Goal: Task Accomplishment & Management: Manage account settings

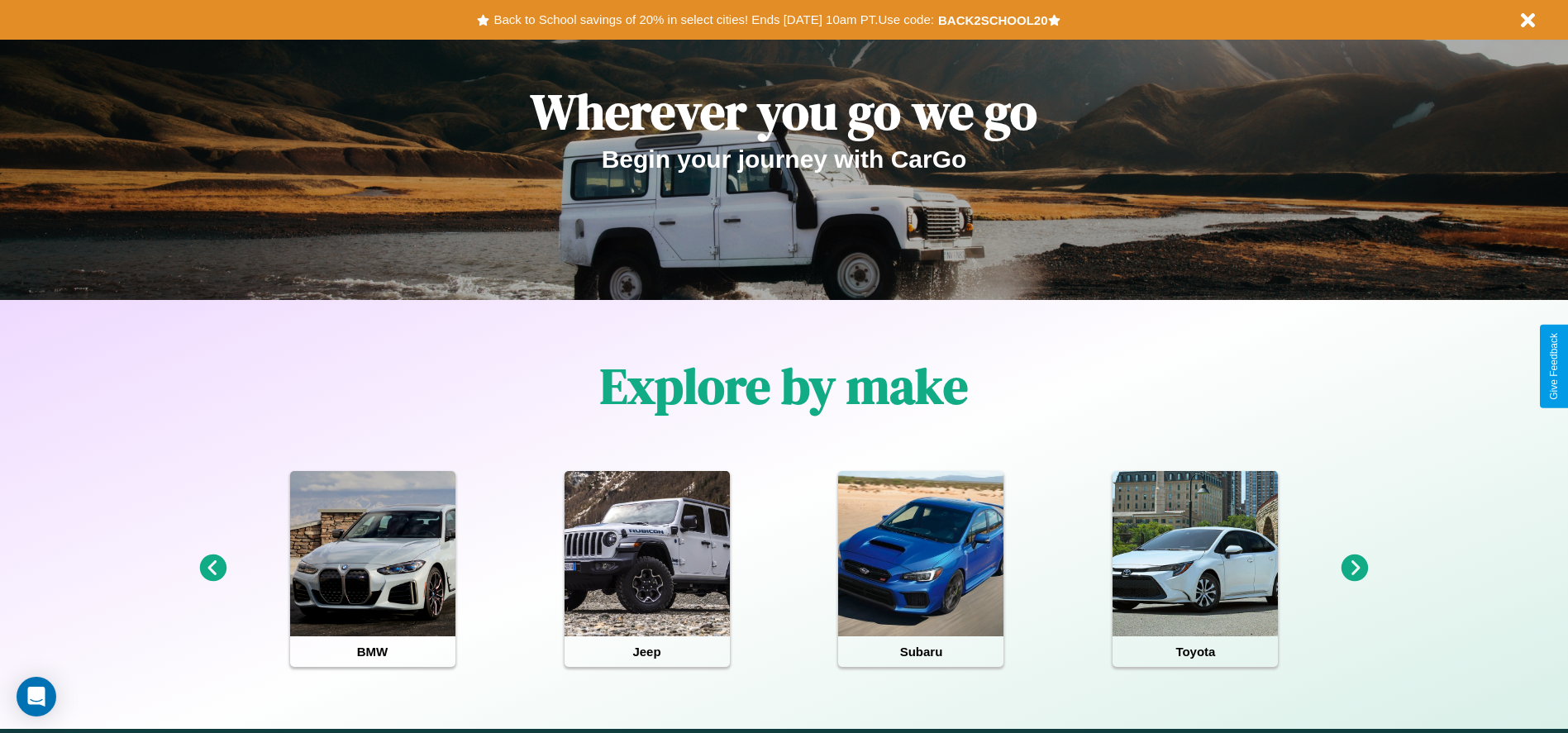
scroll to position [343, 0]
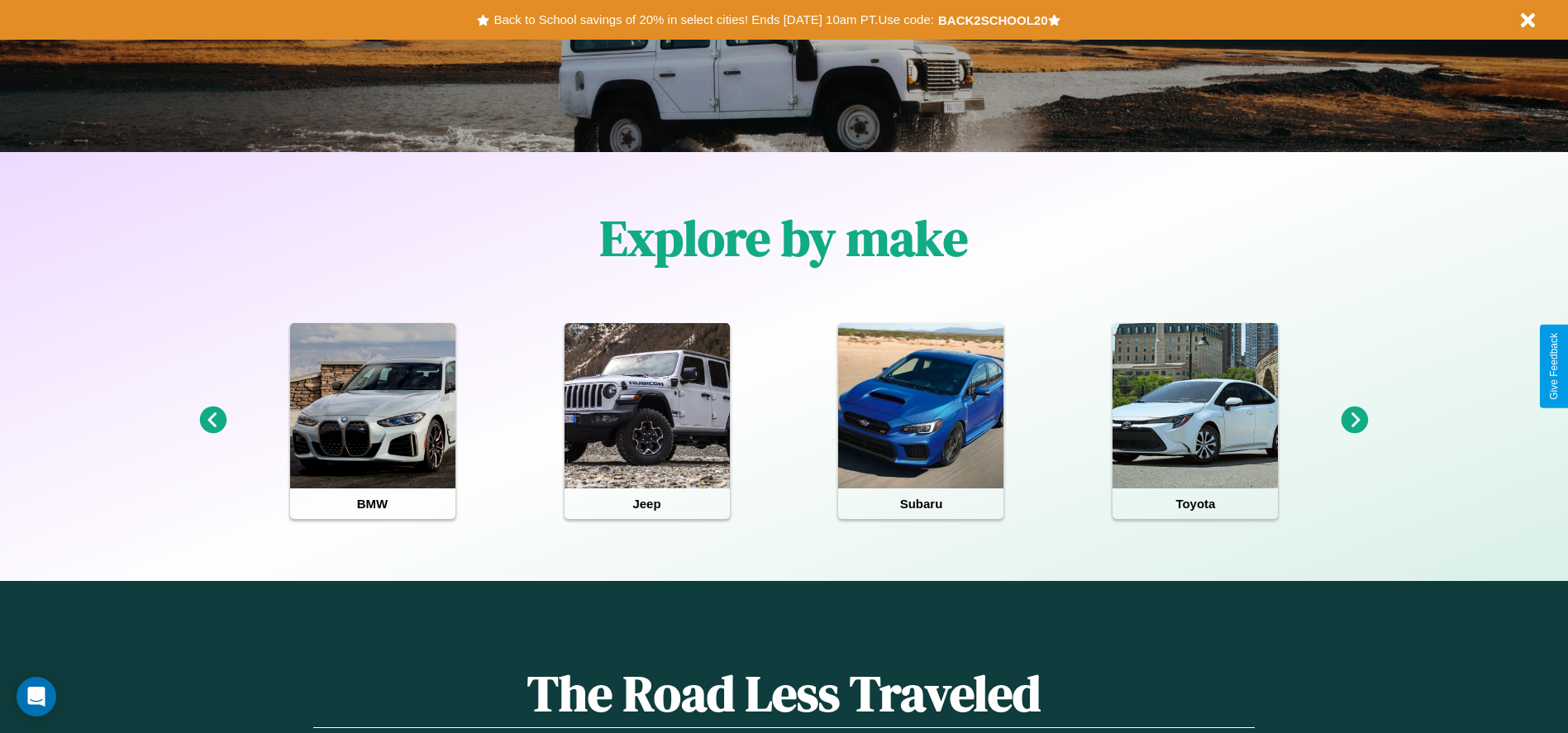
click at [1354, 421] on icon at bounding box center [1354, 420] width 27 height 27
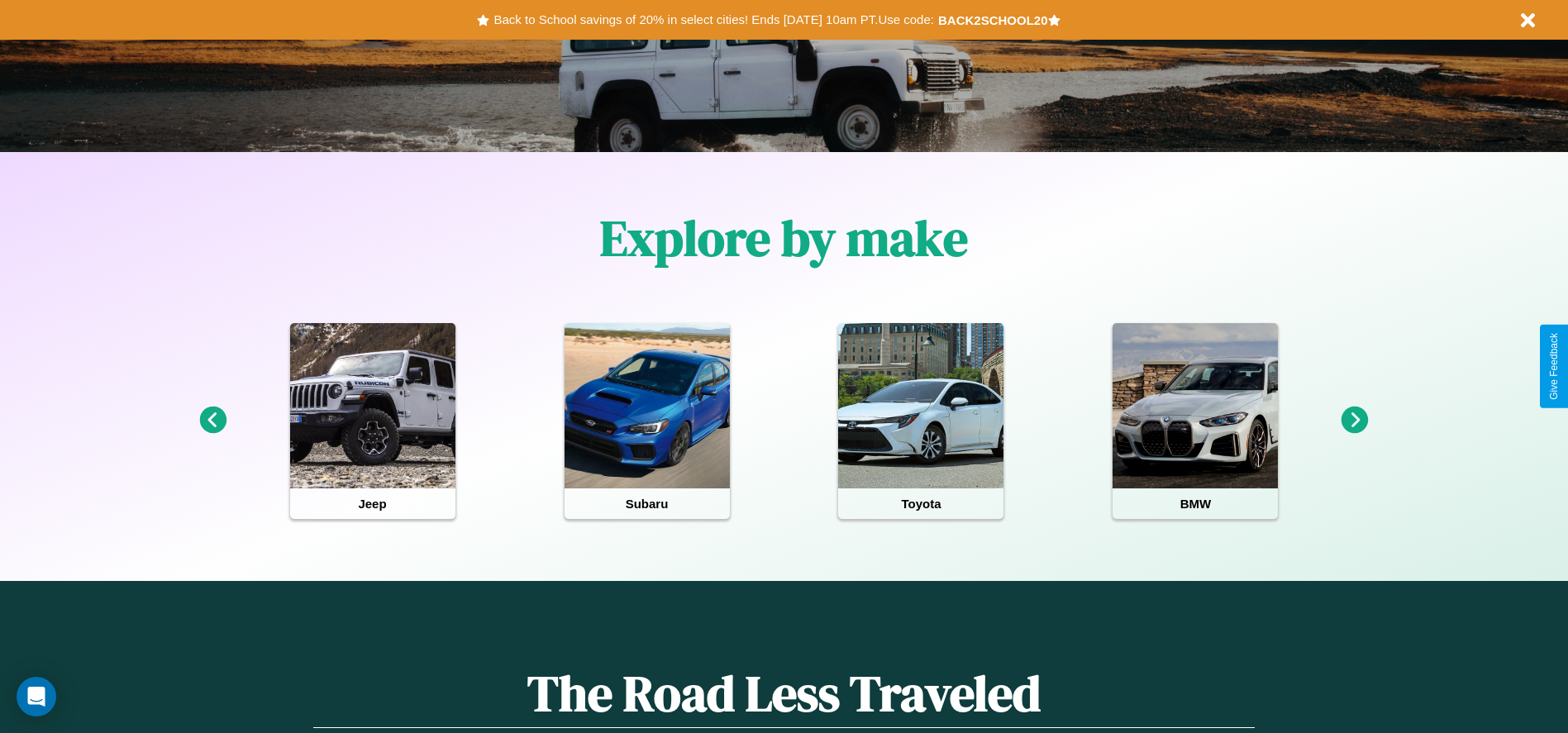
click at [1354, 421] on icon at bounding box center [1354, 420] width 27 height 27
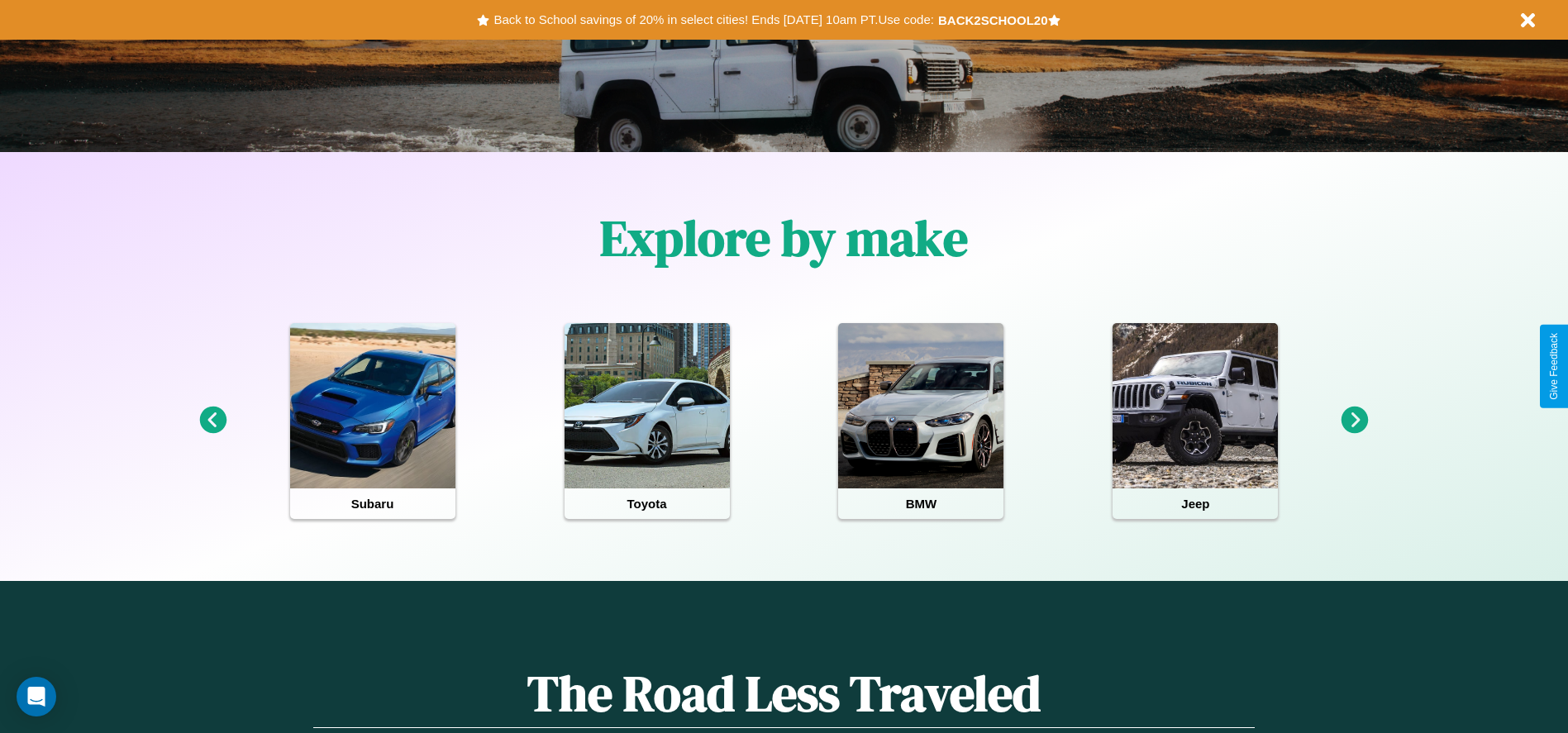
click at [1354, 421] on icon at bounding box center [1354, 420] width 27 height 27
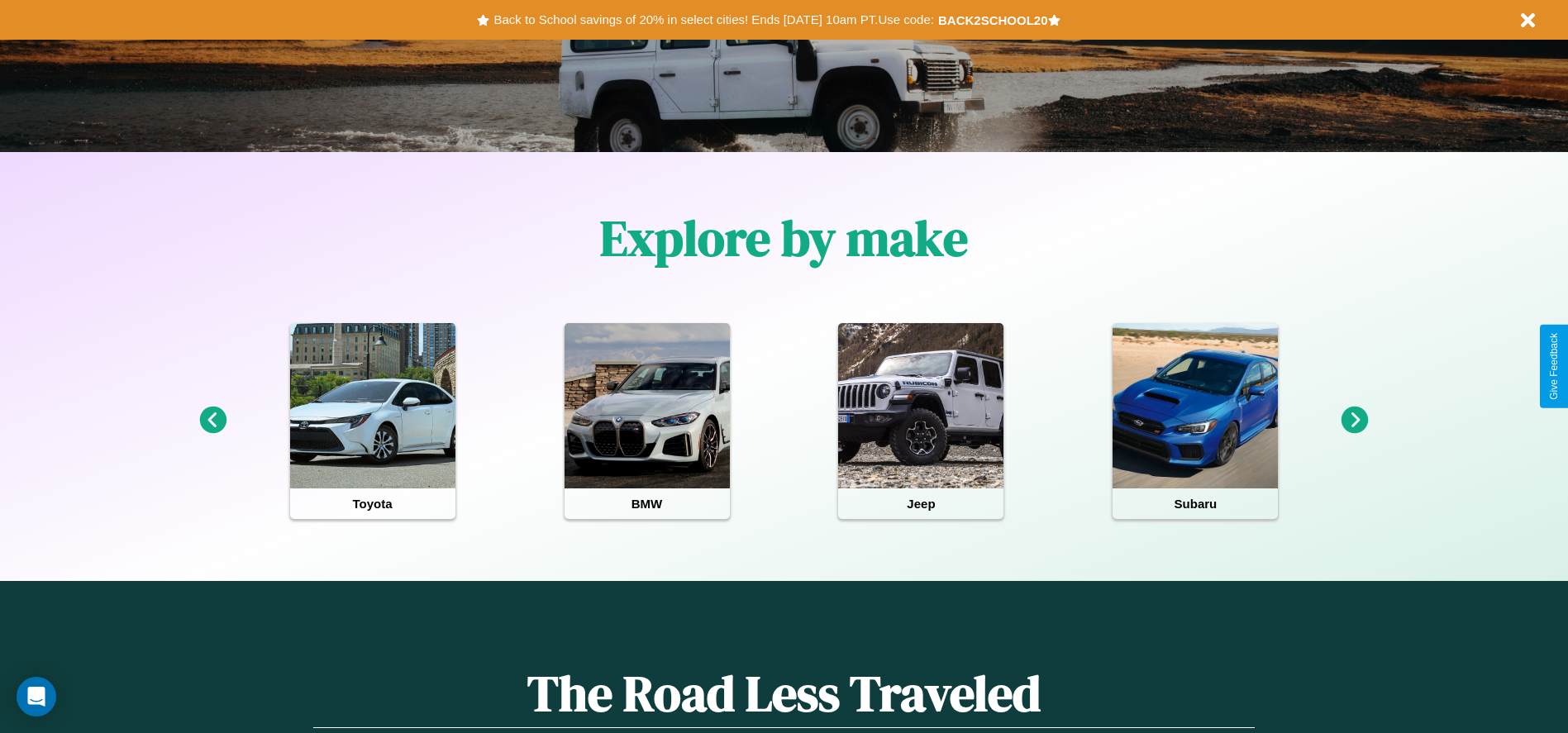
click at [1354, 421] on icon at bounding box center [1354, 420] width 27 height 27
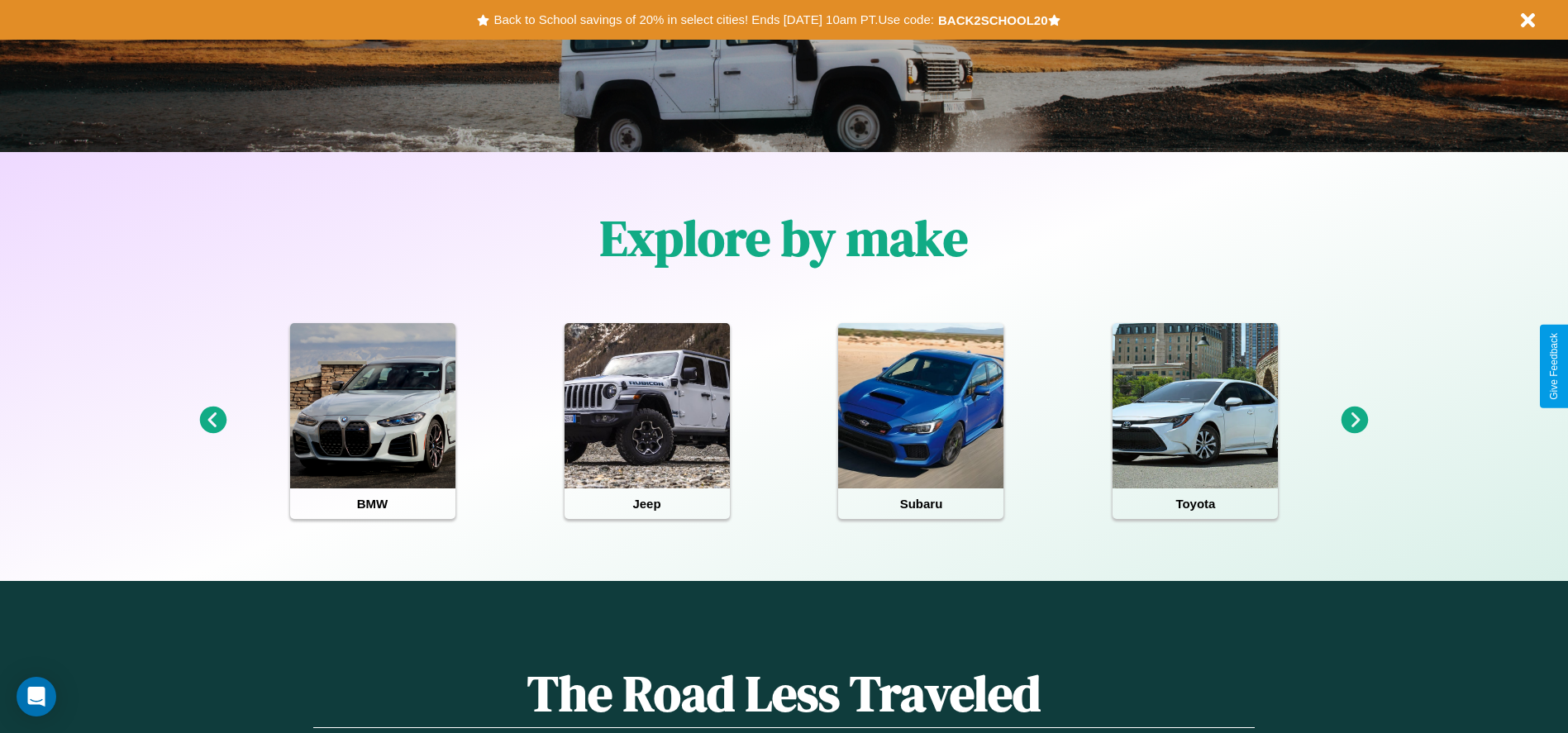
click at [1354, 421] on icon at bounding box center [1354, 420] width 27 height 27
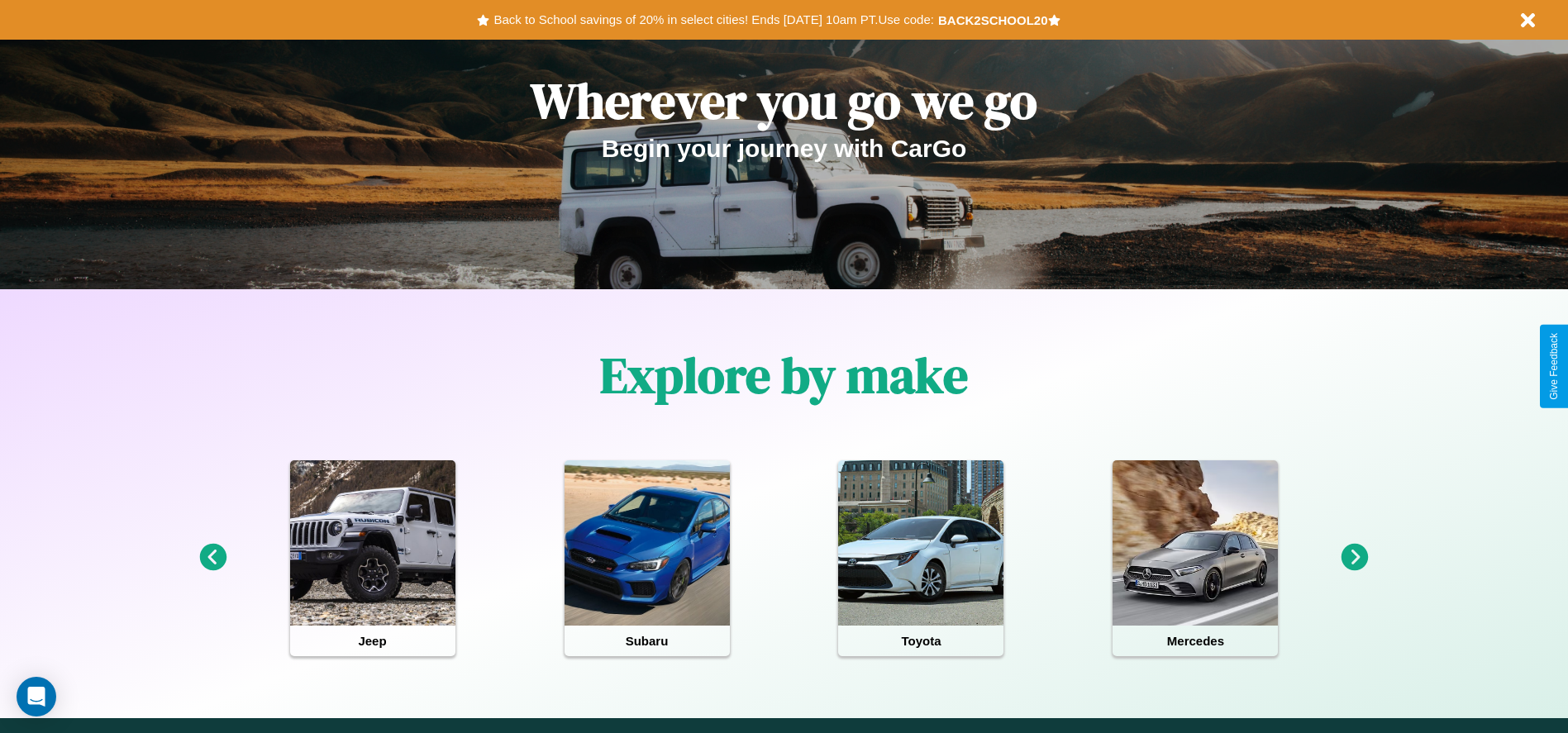
scroll to position [0, 0]
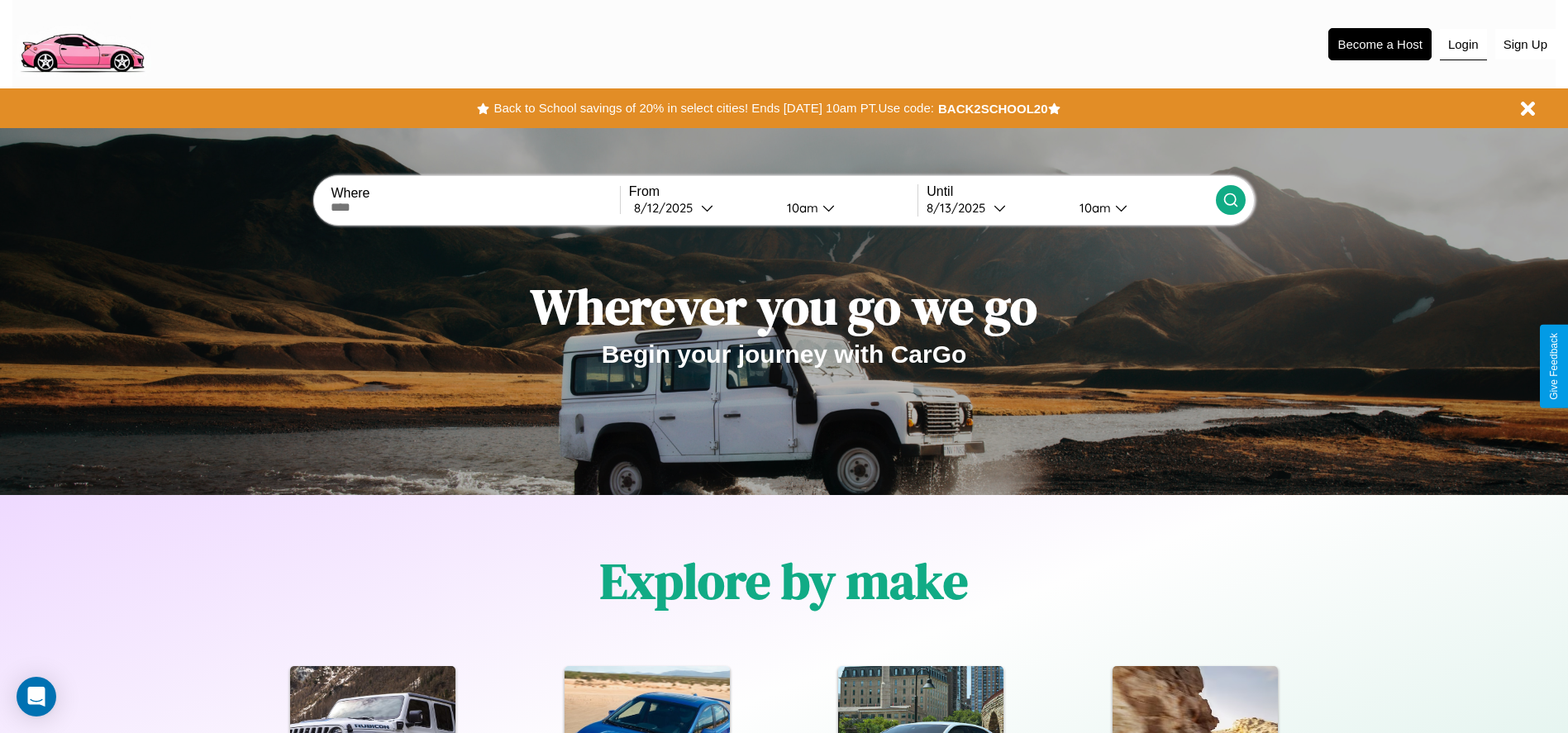
click at [1463, 44] on button "Login" at bounding box center [1463, 45] width 47 height 32
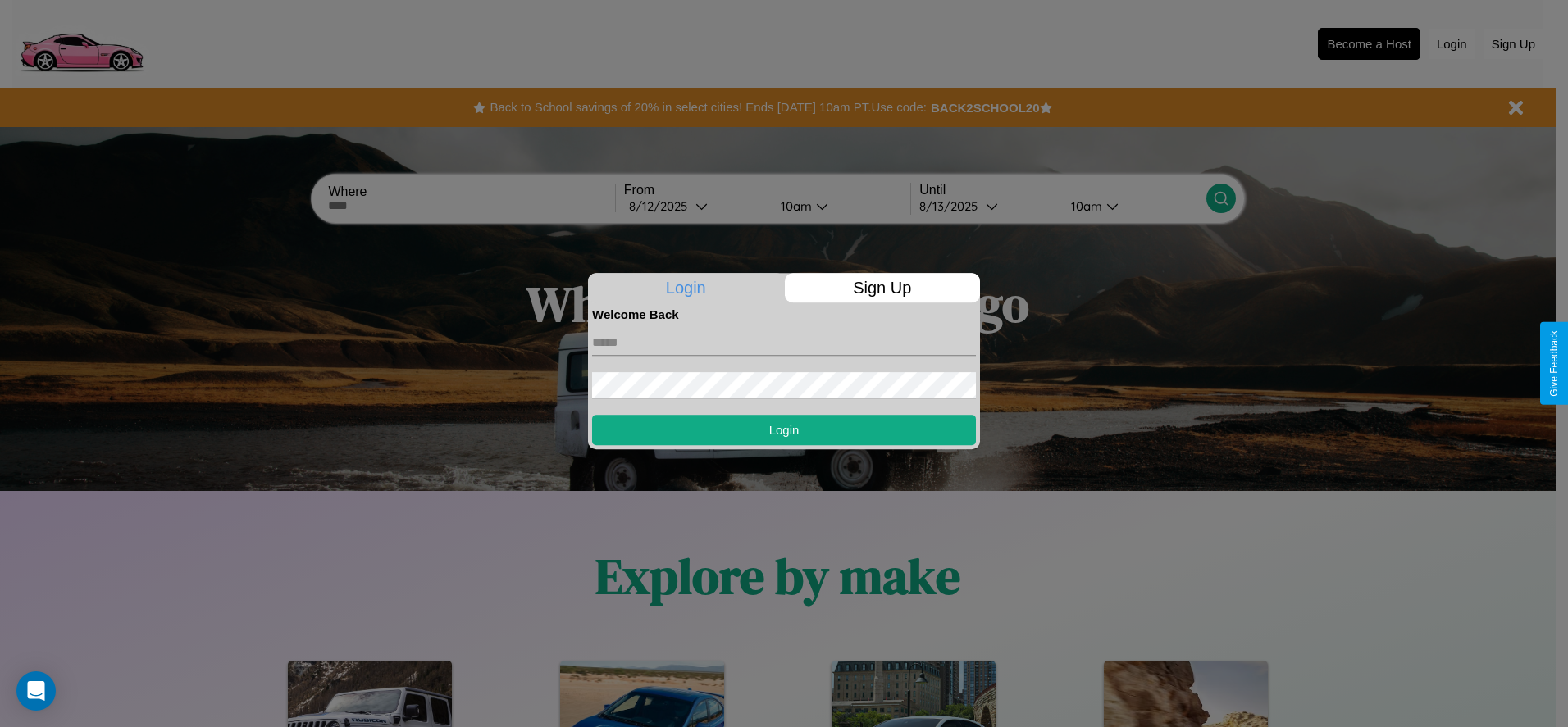
click at [784, 342] on input "text" at bounding box center [784, 342] width 384 height 26
type input "**********"
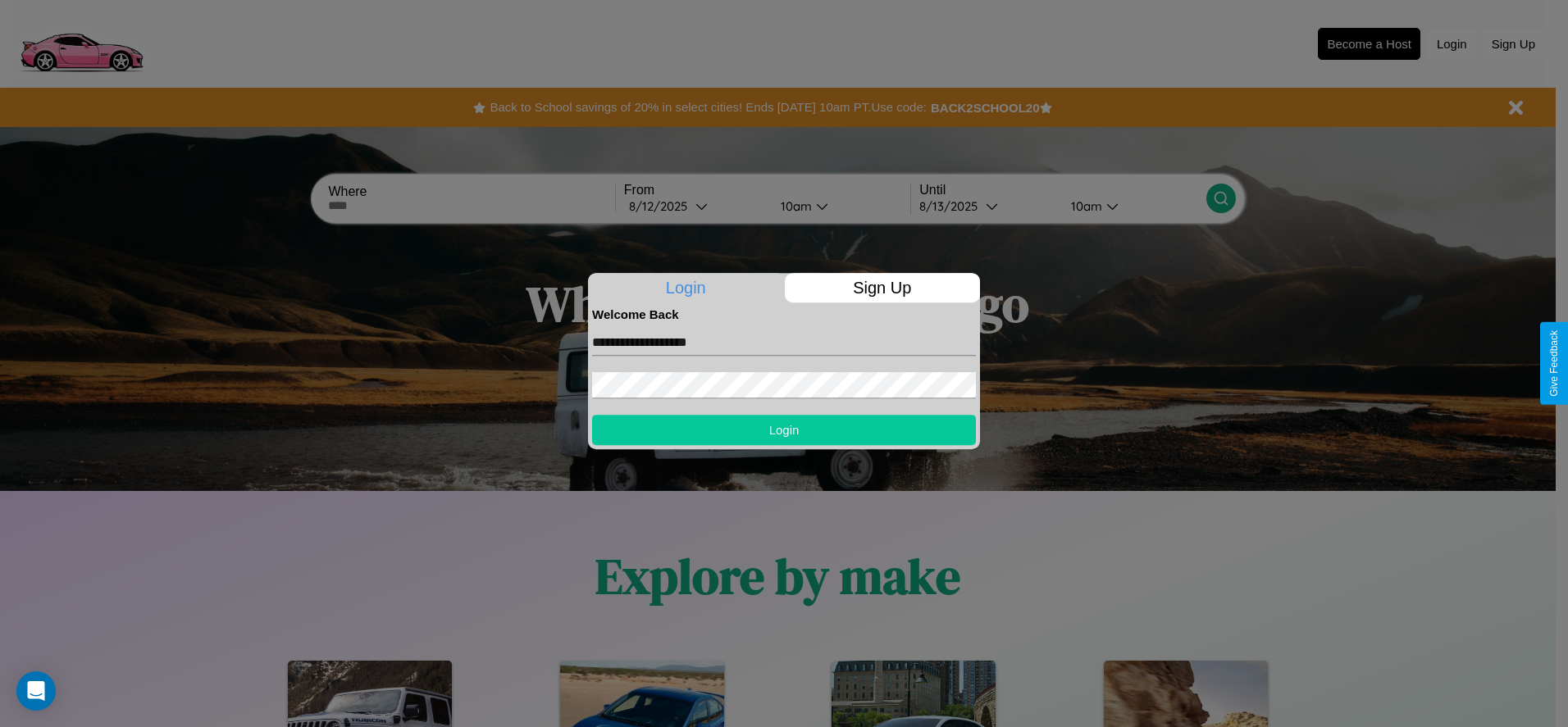
click at [784, 430] on button "Login" at bounding box center [784, 430] width 384 height 31
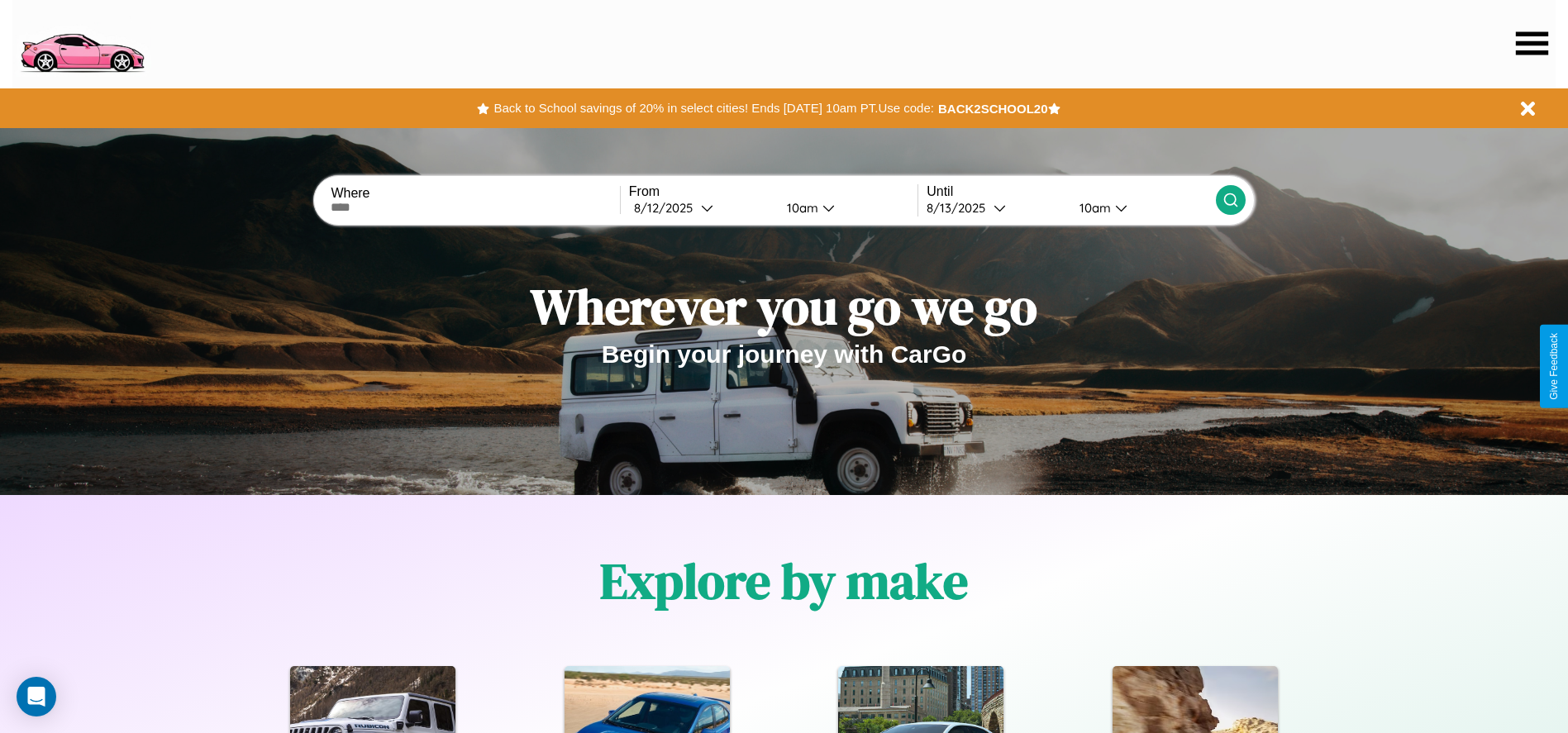
click at [1531, 43] on icon at bounding box center [1531, 43] width 32 height 23
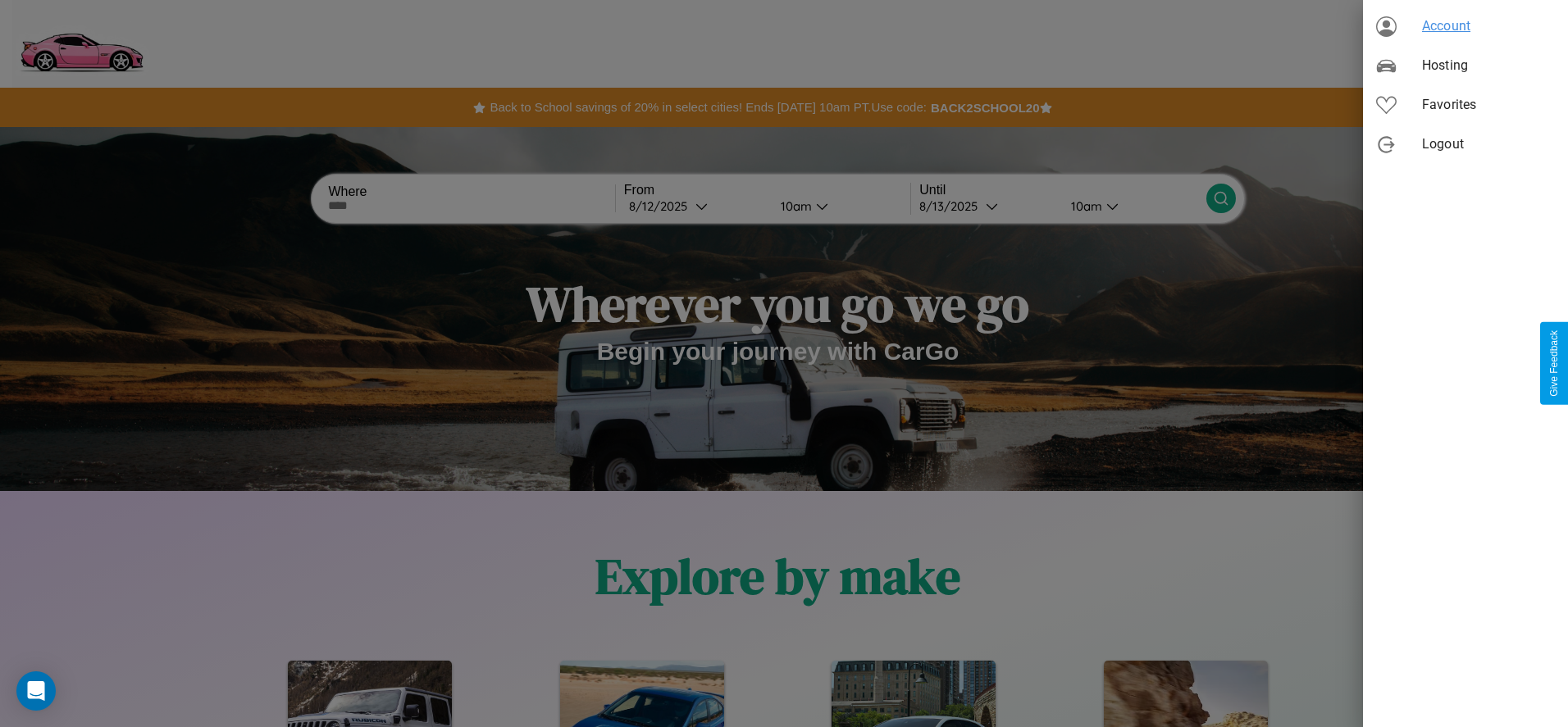
click at [1466, 26] on span "Account" at bounding box center [1488, 26] width 133 height 20
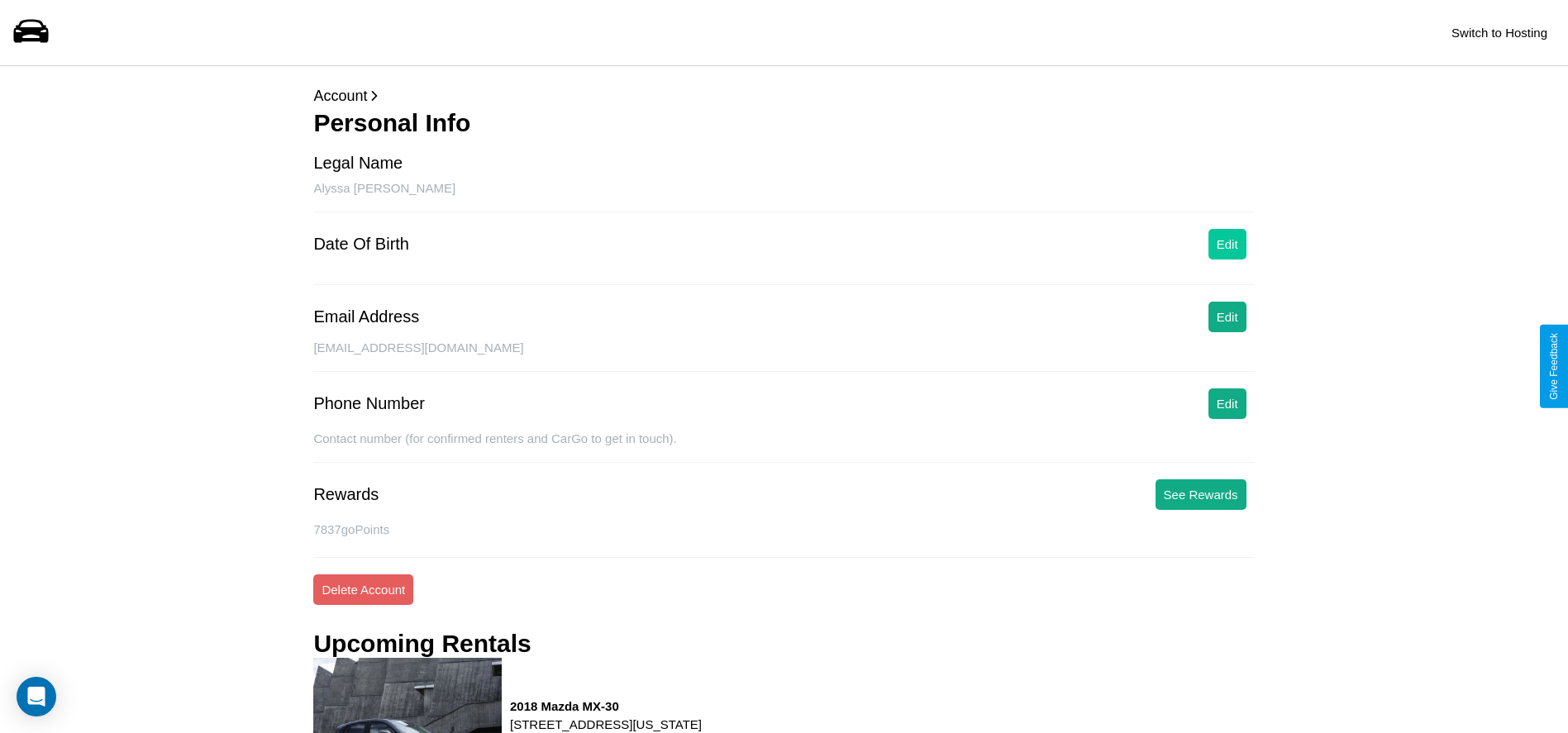
click at [1226, 244] on button "Edit" at bounding box center [1227, 244] width 38 height 31
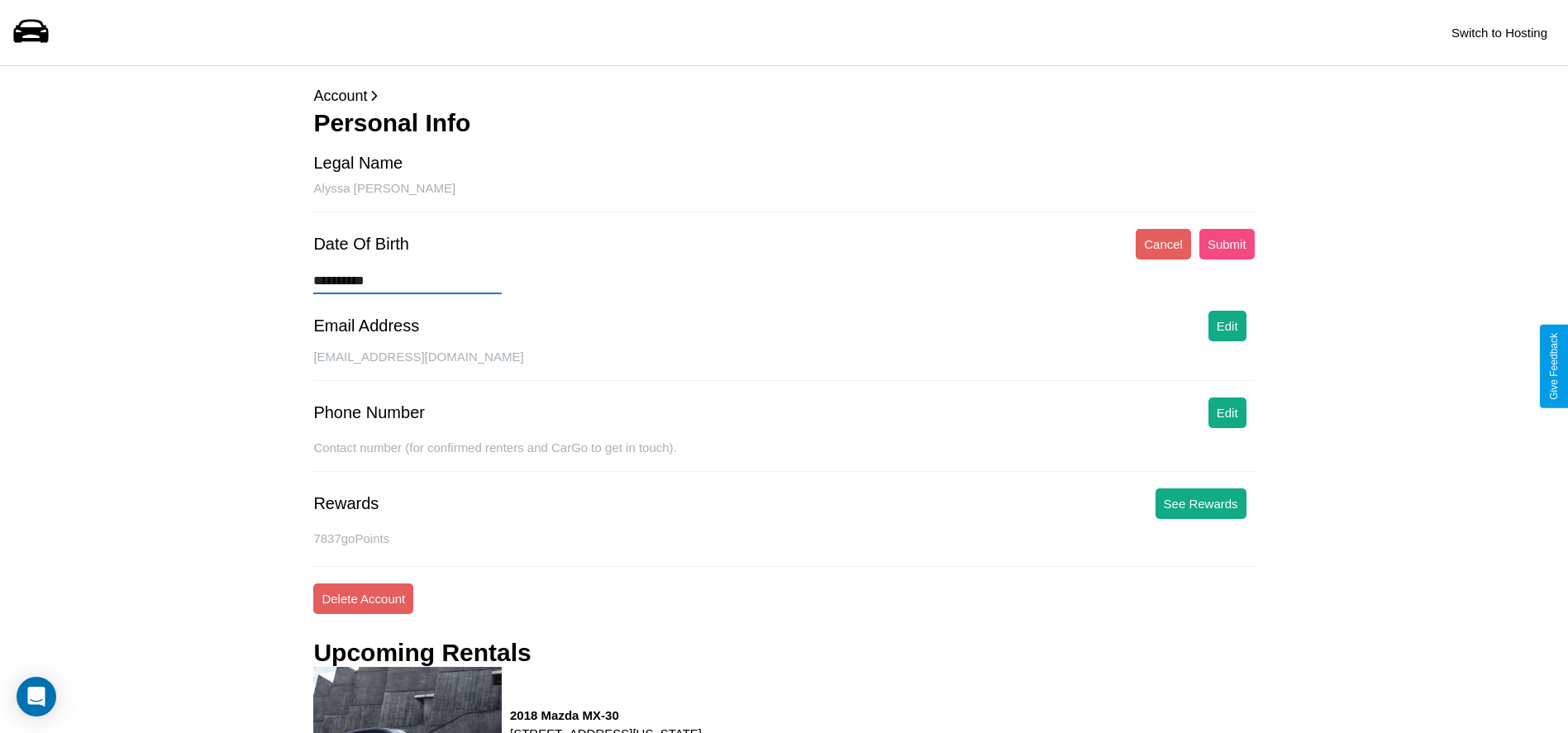
type input "**********"
click at [1226, 244] on button "Submit" at bounding box center [1226, 244] width 55 height 31
